Goal: Task Accomplishment & Management: Complete application form

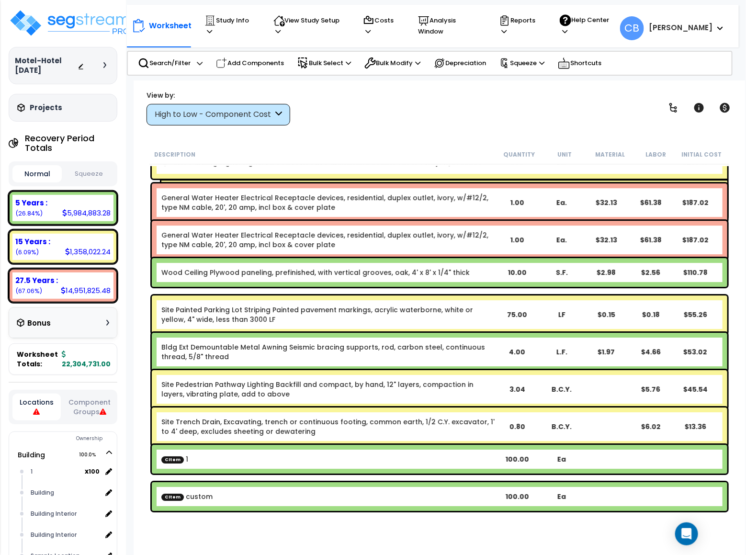
scroll to position [37168, 0]
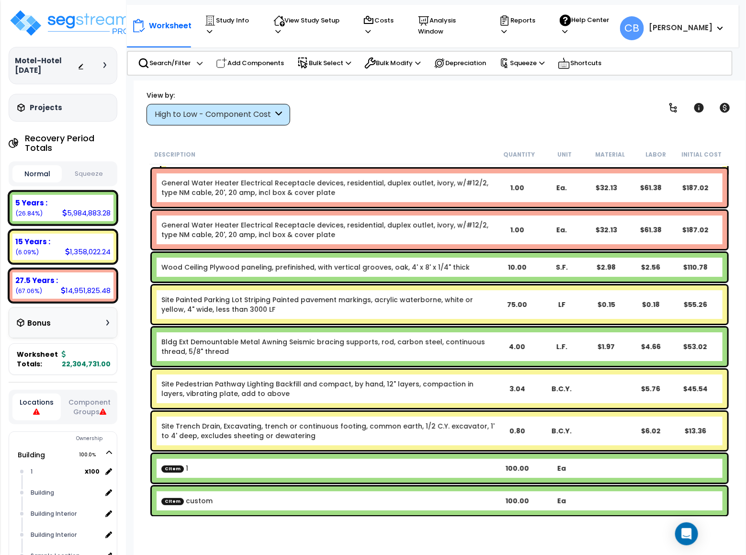
click at [425, 317] on div "Site Painted Parking Lot Striping Painted pavement markings, acrylic waterborne…" at bounding box center [439, 304] width 575 height 38
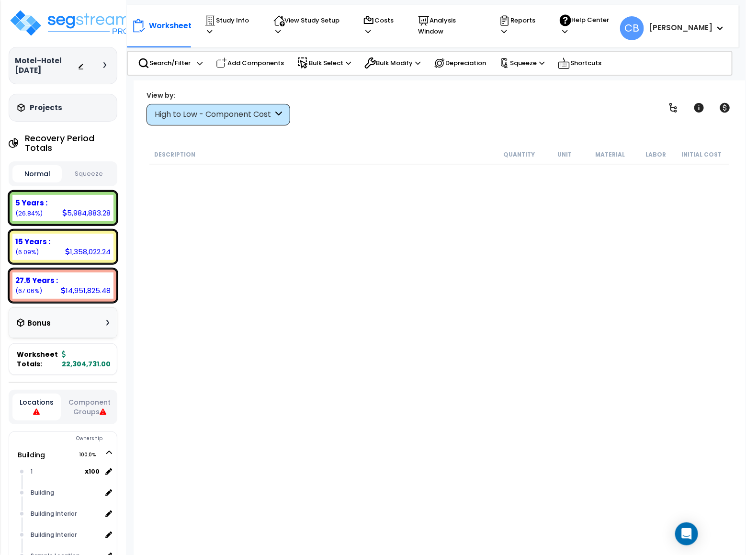
scroll to position [0, 0]
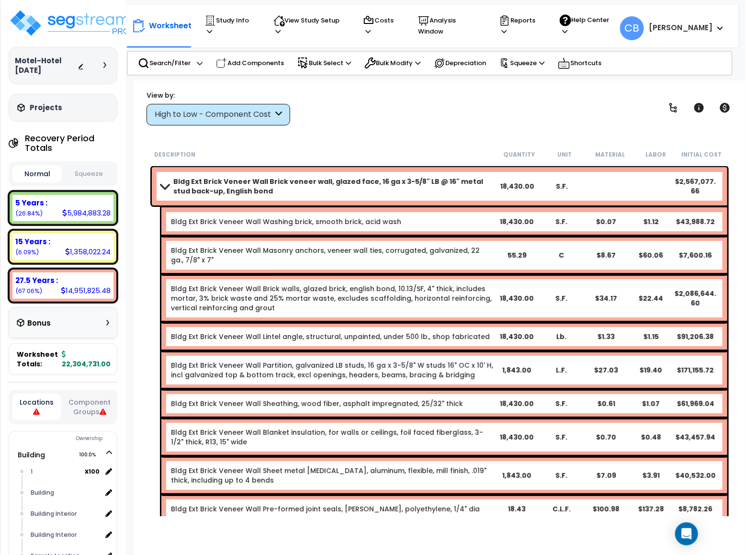
drag, startPoint x: 240, startPoint y: 192, endPoint x: 246, endPoint y: 191, distance: 6.3
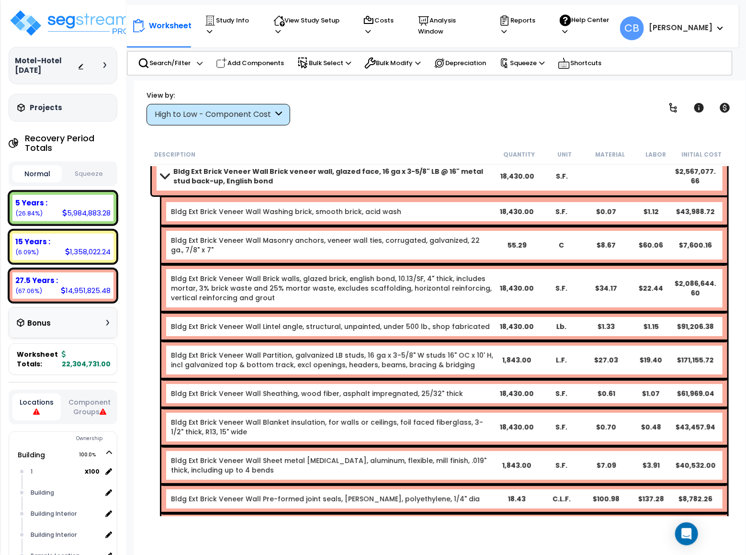
drag, startPoint x: 420, startPoint y: 217, endPoint x: 482, endPoint y: 209, distance: 63.2
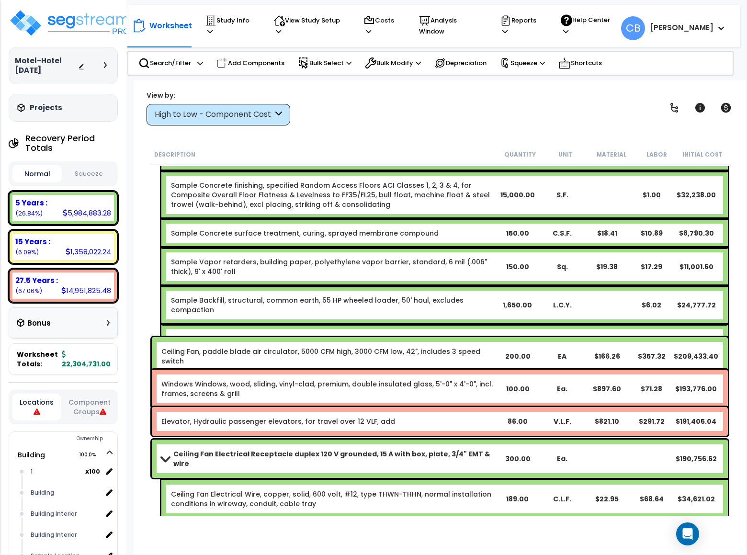
scroll to position [5074, 0]
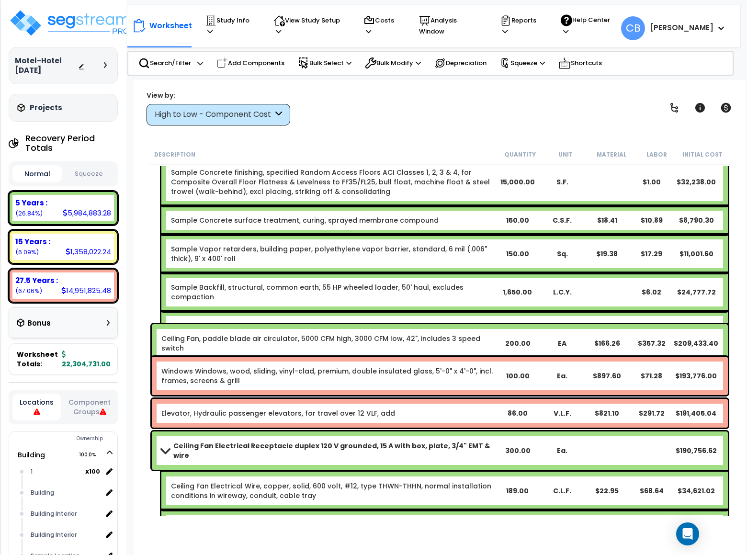
click at [230, 273] on div "Sample Backfill, structural, common earth, 55 HP wheeled loader, 50' haul, excl…" at bounding box center [444, 292] width 566 height 38
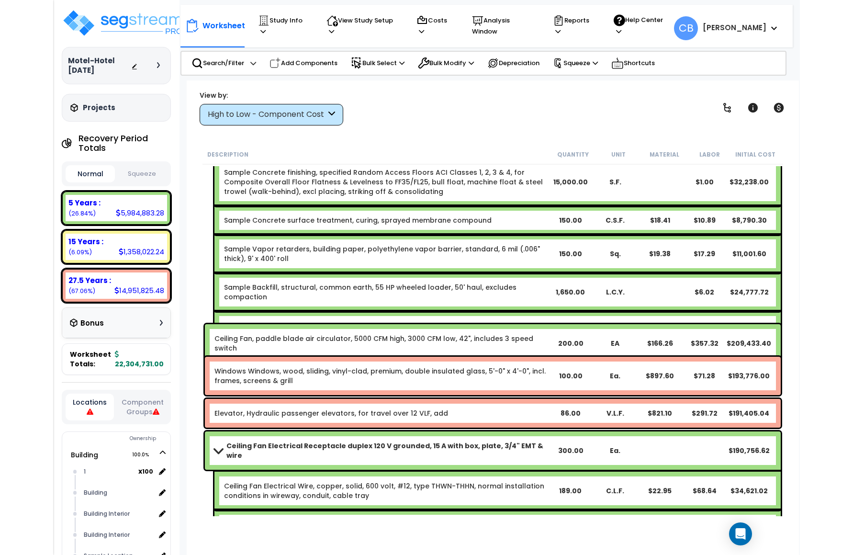
scroll to position [4787, 0]
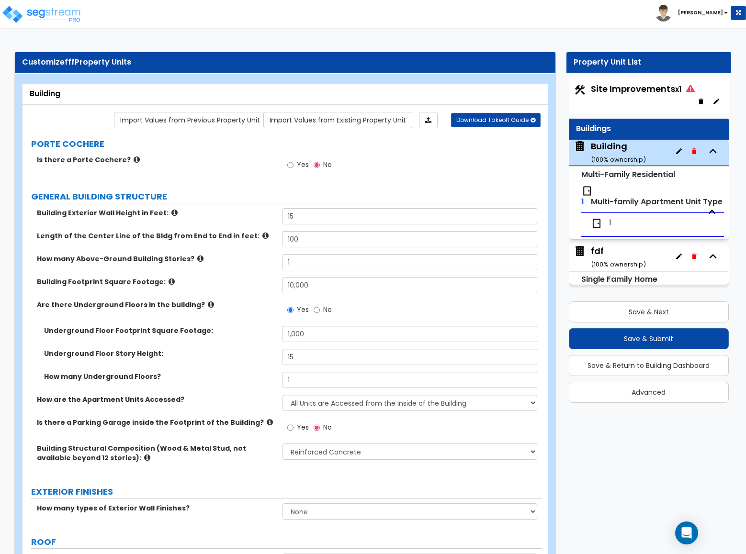
select select "3"
select select "1"
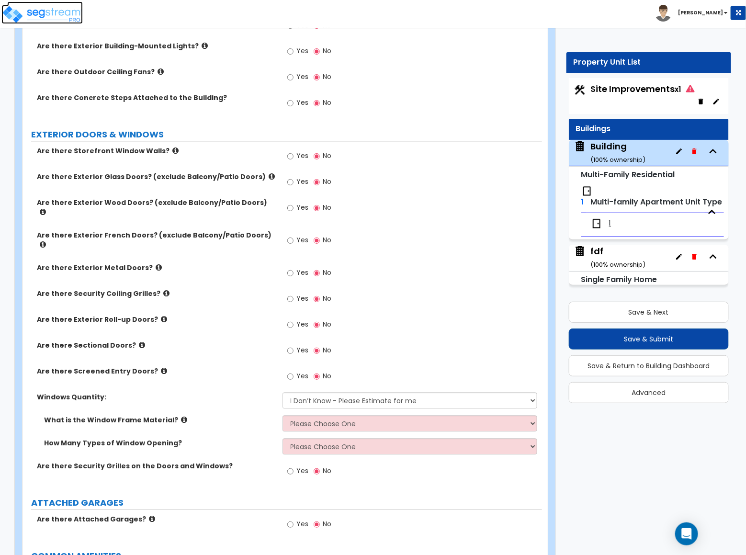
scroll to position [503, 0]
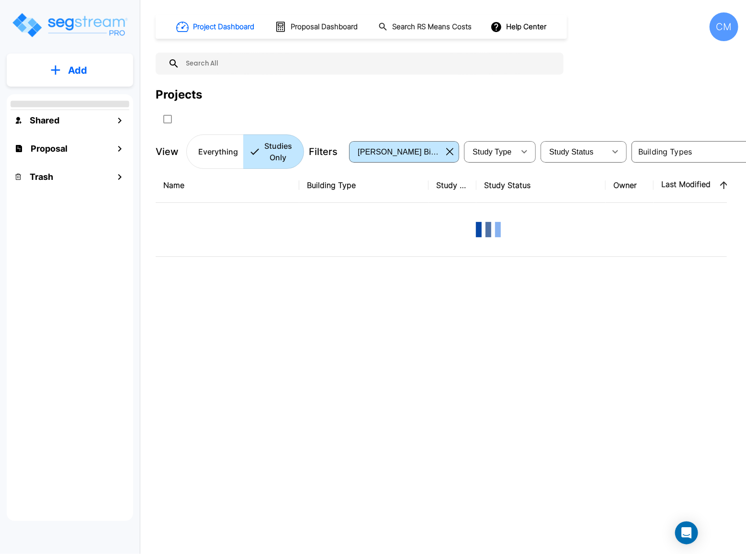
click at [62, 74] on button "Add" at bounding box center [70, 70] width 126 height 28
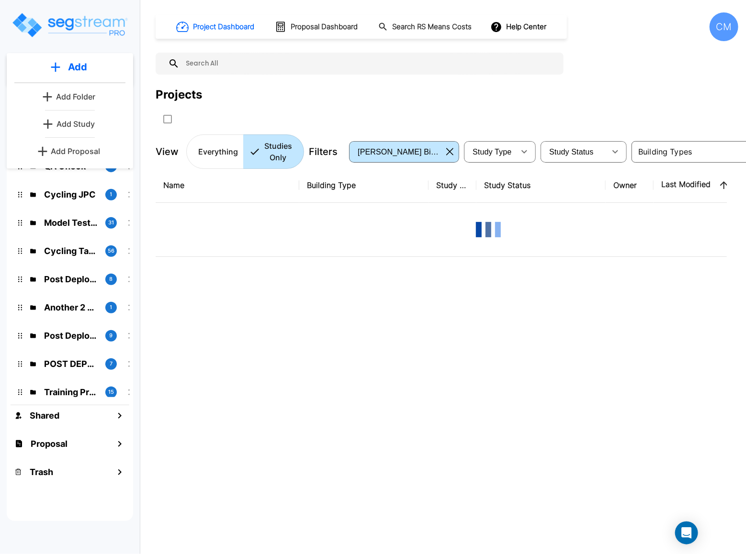
click at [80, 129] on link "Add Study" at bounding box center [70, 123] width 60 height 19
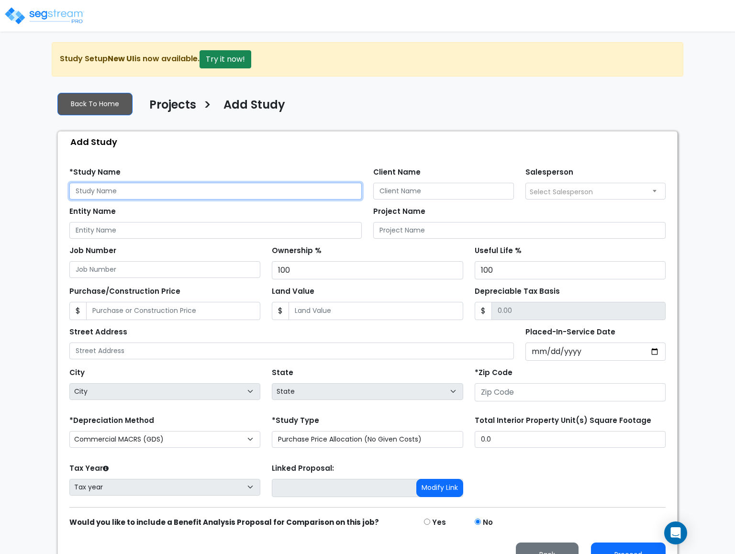
click at [201, 184] on input "text" at bounding box center [215, 191] width 292 height 17
type input "dsds"
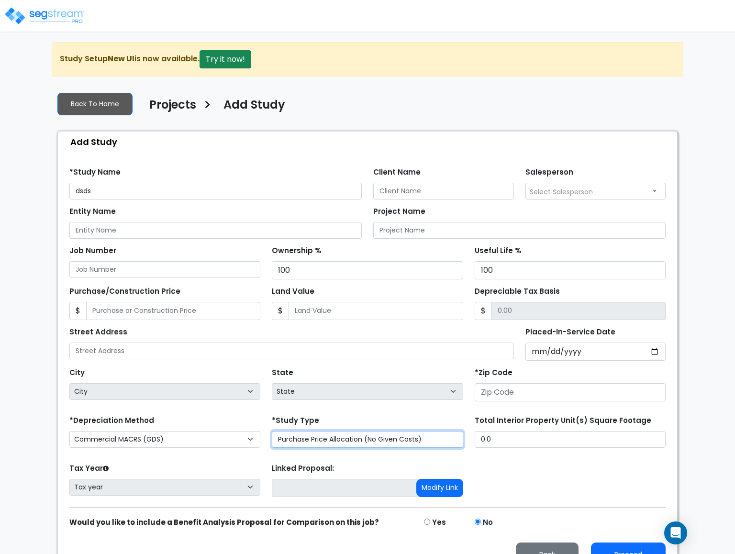
click at [379, 445] on select "Purchase Price Allocation (No Given Costs) New Construction / Reno / TI's (Give…" at bounding box center [367, 439] width 191 height 17
select select "NEW"
click at [272, 435] on select "Purchase Price Allocation (No Given Costs) New Construction / Reno / TI's (Give…" at bounding box center [367, 439] width 191 height 17
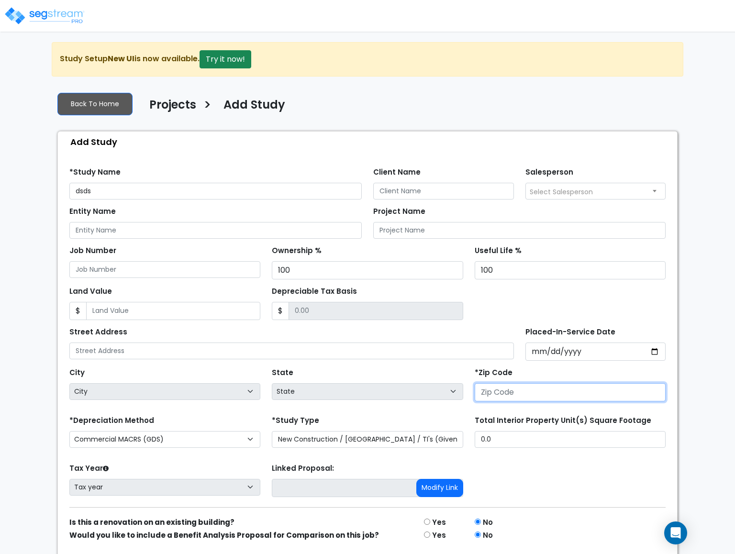
drag, startPoint x: 531, startPoint y: 394, endPoint x: 531, endPoint y: 385, distance: 9.1
click at [530, 393] on input "number" at bounding box center [570, 392] width 191 height 18
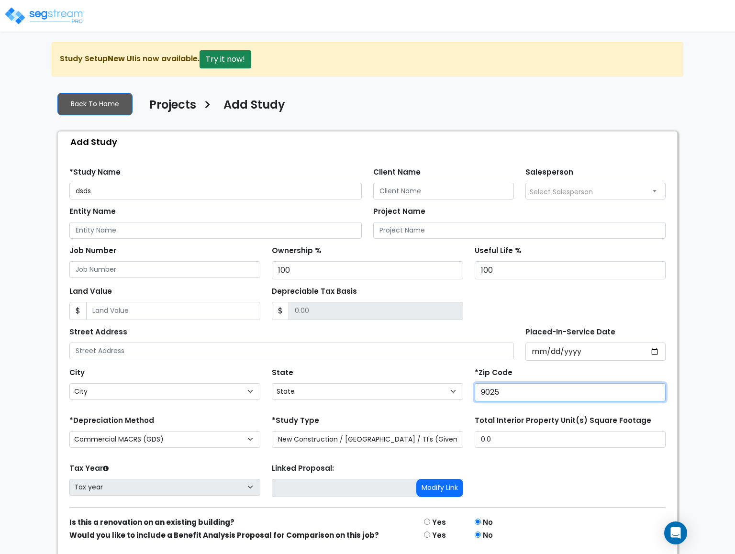
type input "90250"
select select "CA"
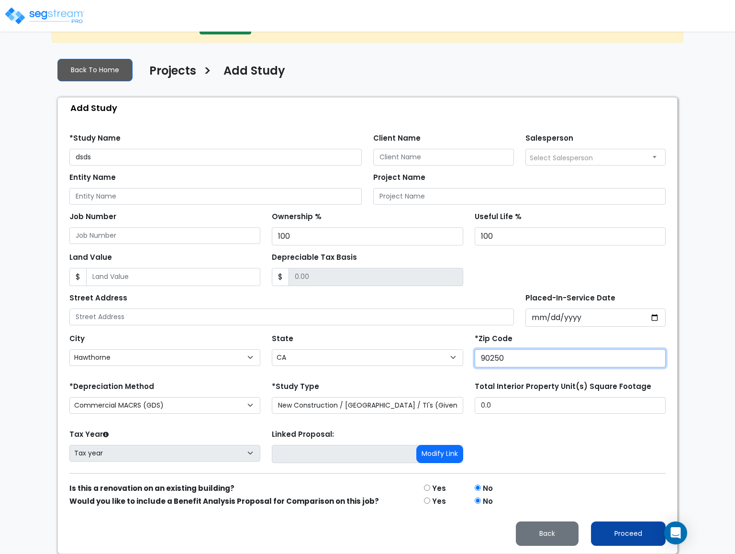
type input "90250"
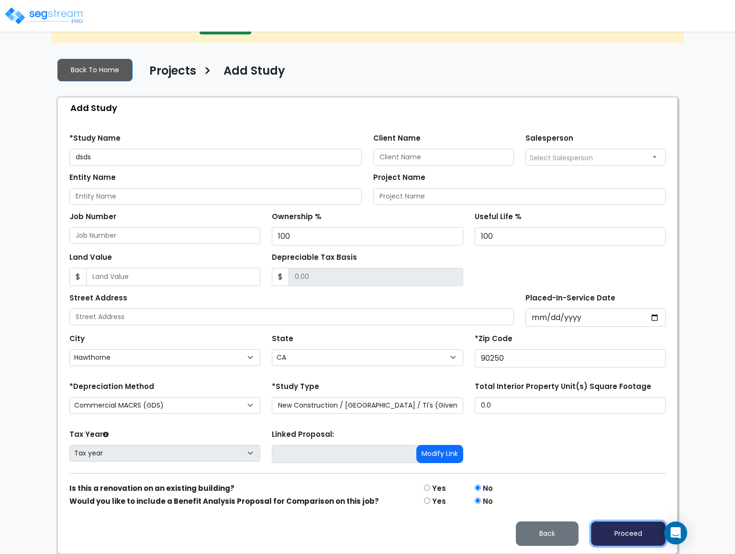
click at [625, 533] on button "Proceed" at bounding box center [628, 534] width 75 height 24
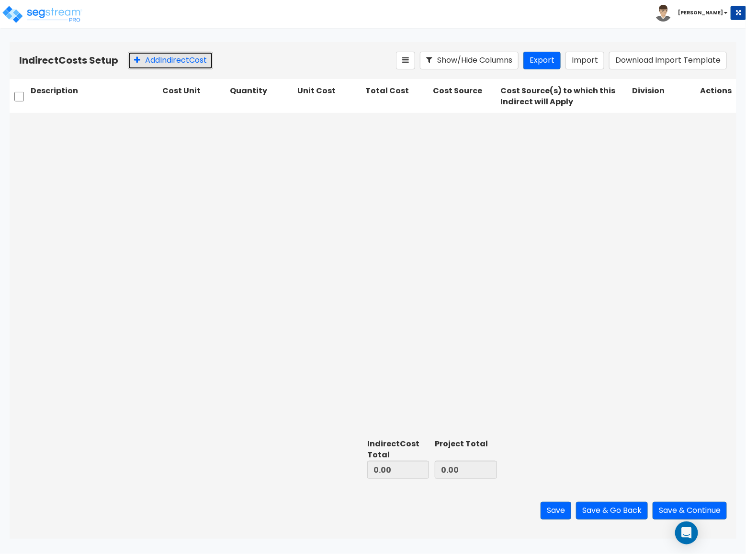
click at [145, 63] on button "Add Indirect Cost" at bounding box center [170, 61] width 85 height 18
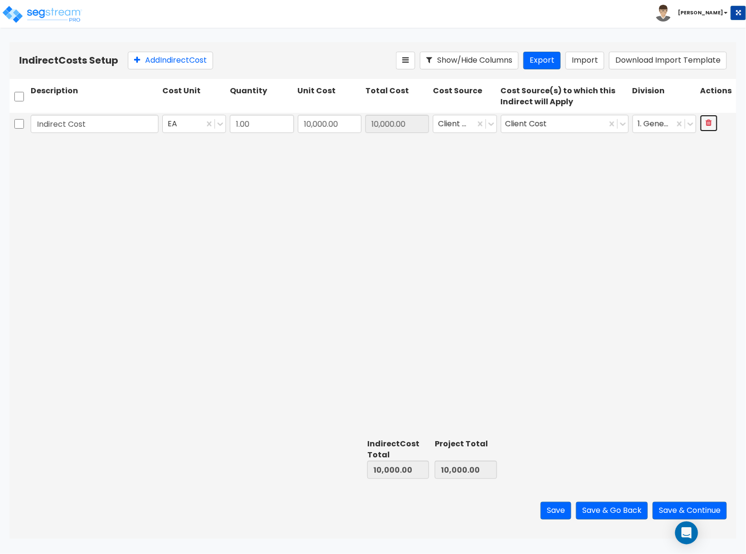
drag, startPoint x: 705, startPoint y: 119, endPoint x: 704, endPoint y: 124, distance: 5.0
click at [704, 121] on button at bounding box center [709, 123] width 18 height 17
click at [666, 506] on button "Save & Continue" at bounding box center [689, 511] width 74 height 18
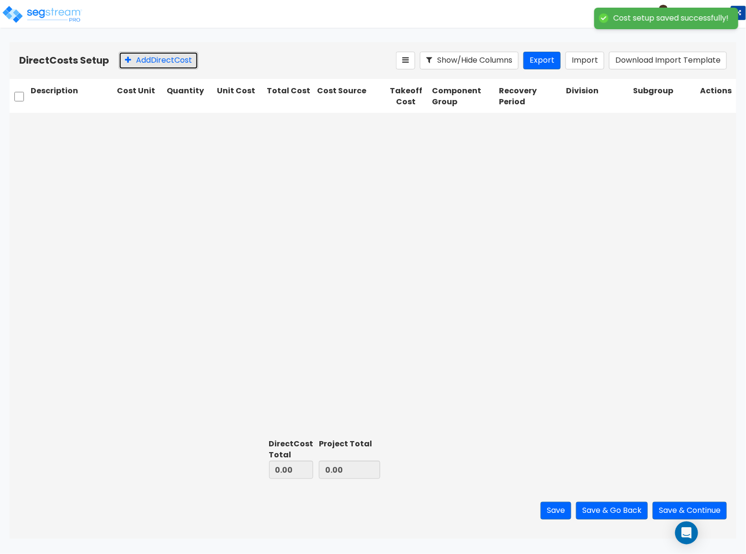
click at [136, 57] on button "Add Direct Cost" at bounding box center [158, 61] width 79 height 18
type input "10,000.00"
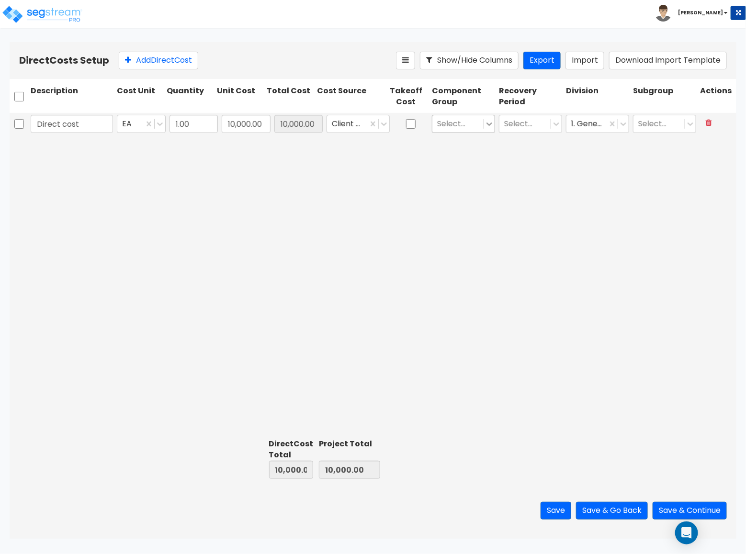
click at [487, 125] on icon at bounding box center [489, 124] width 10 height 10
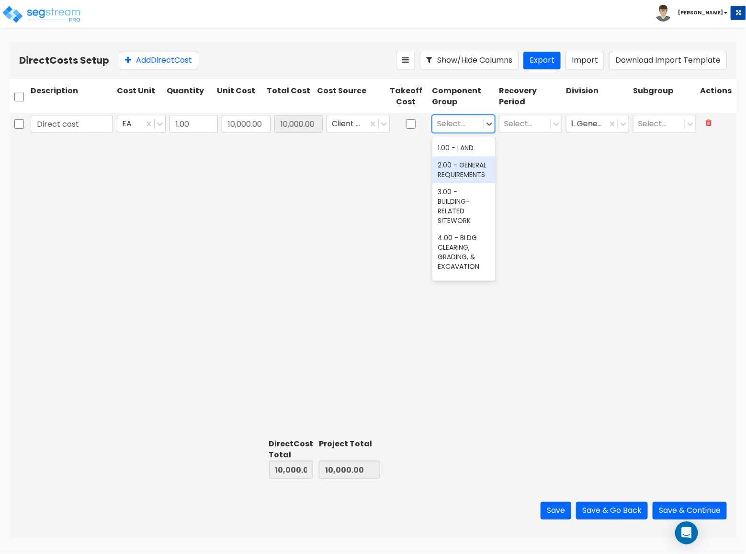
click at [461, 181] on div "2.00 - GENERAL REQUIREMENTS" at bounding box center [463, 169] width 63 height 27
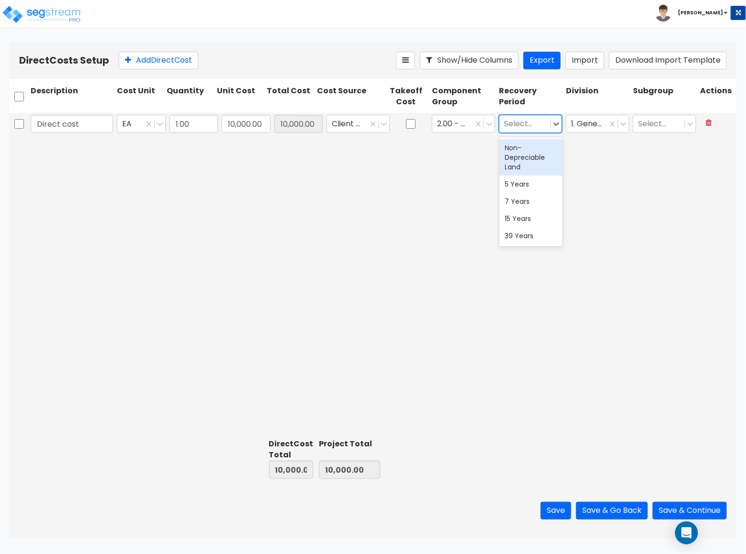
drag, startPoint x: 521, startPoint y: 123, endPoint x: 522, endPoint y: 131, distance: 8.6
click at [522, 122] on div at bounding box center [525, 123] width 42 height 13
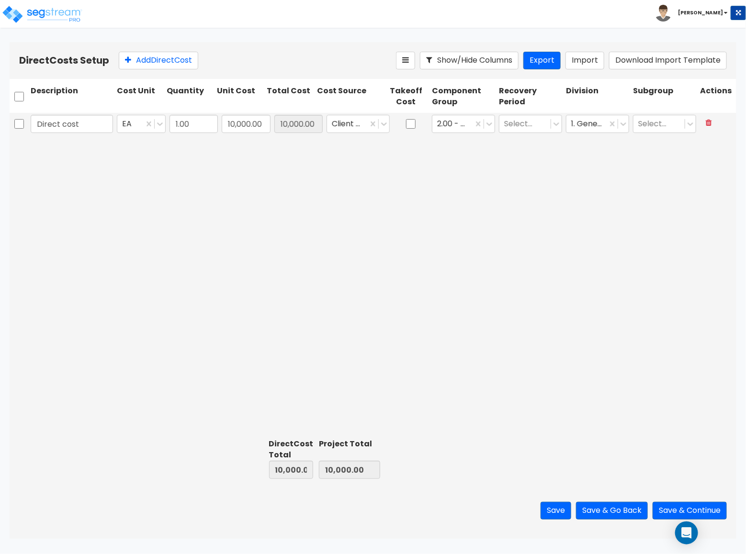
click at [393, 302] on div "Direct cost EA 1.00 10,000.00 10,000.00 Client Cost 2.00 - GENERAL REQUIREMENTS…" at bounding box center [373, 274] width 726 height 323
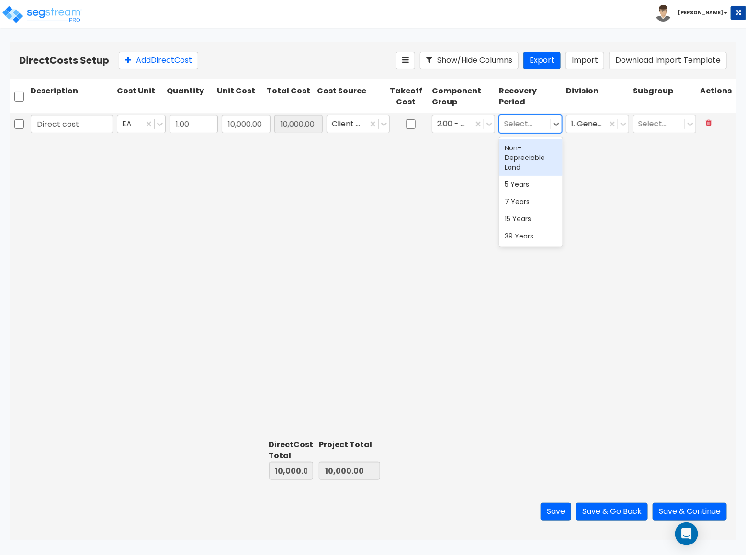
click at [539, 124] on div at bounding box center [525, 123] width 42 height 13
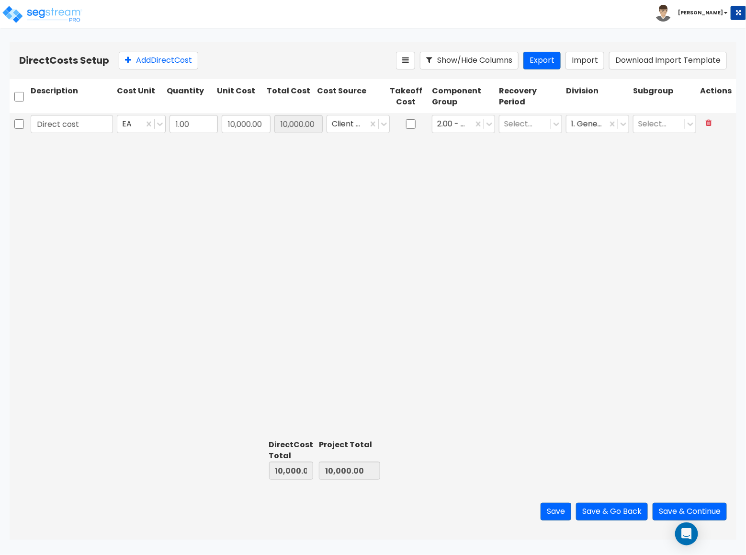
click at [515, 289] on div "Direct cost EA 1.00 10,000.00 10,000.00 Client Cost 2.00 - GENERAL REQUIREMENTS…" at bounding box center [373, 274] width 726 height 323
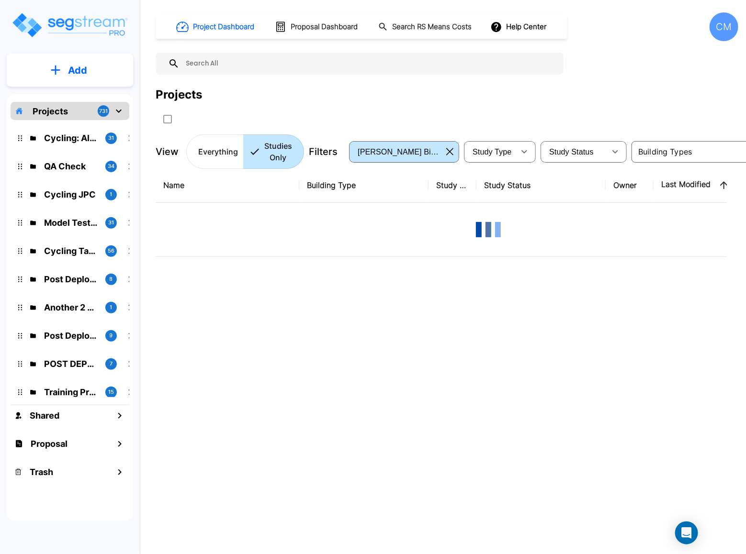
click at [741, 21] on div "Project Dashboard Proposal Dashboard Search RS Means Costs Help Center CM Proje…" at bounding box center [447, 277] width 598 height 554
click at [724, 22] on div "CM" at bounding box center [723, 26] width 29 height 29
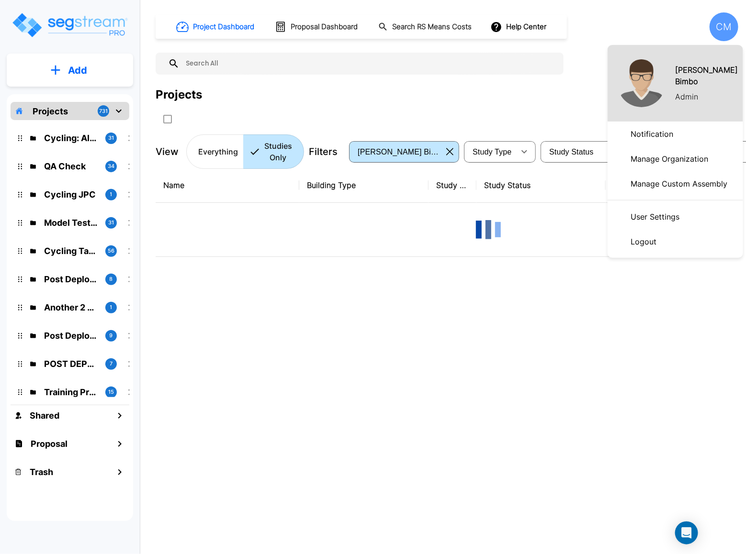
click at [656, 161] on p "Manage Organization" at bounding box center [668, 158] width 85 height 19
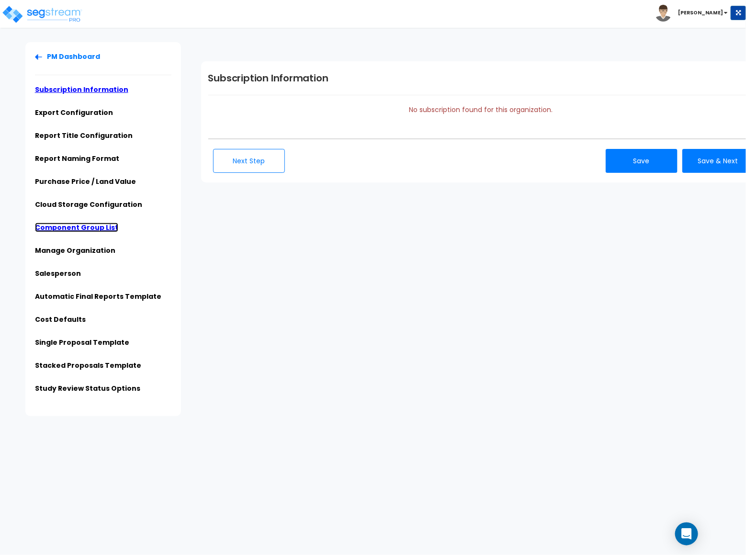
click at [88, 226] on link "Component Group List" at bounding box center [76, 228] width 83 height 10
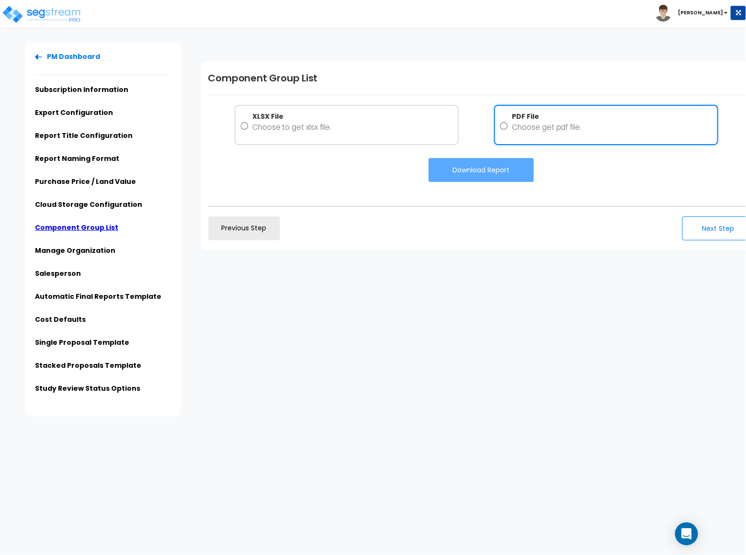
drag, startPoint x: 497, startPoint y: 124, endPoint x: 497, endPoint y: 130, distance: 5.8
click at [497, 123] on label "PDF File Choose get pdf file." at bounding box center [606, 125] width 224 height 40
click at [500, 123] on input "PDF File Choose get pdf file." at bounding box center [504, 126] width 8 height 30
click at [496, 163] on button "Download Report" at bounding box center [480, 170] width 105 height 24
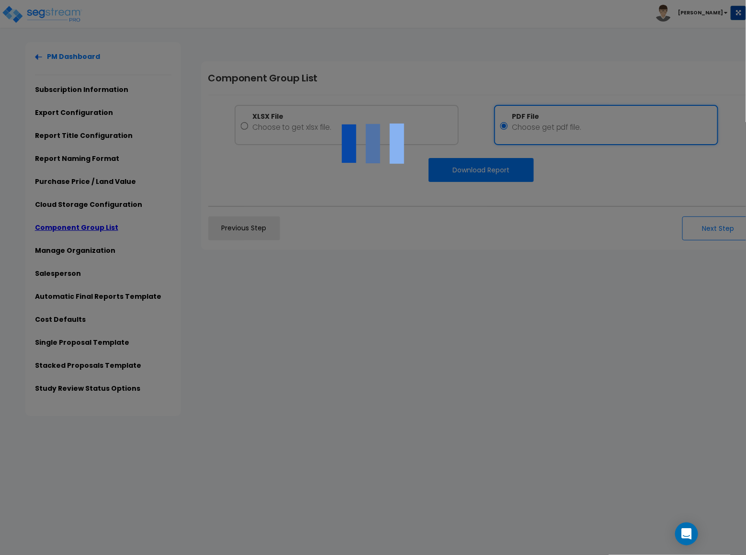
radio input "false"
